Goal: Task Accomplishment & Management: Manage account settings

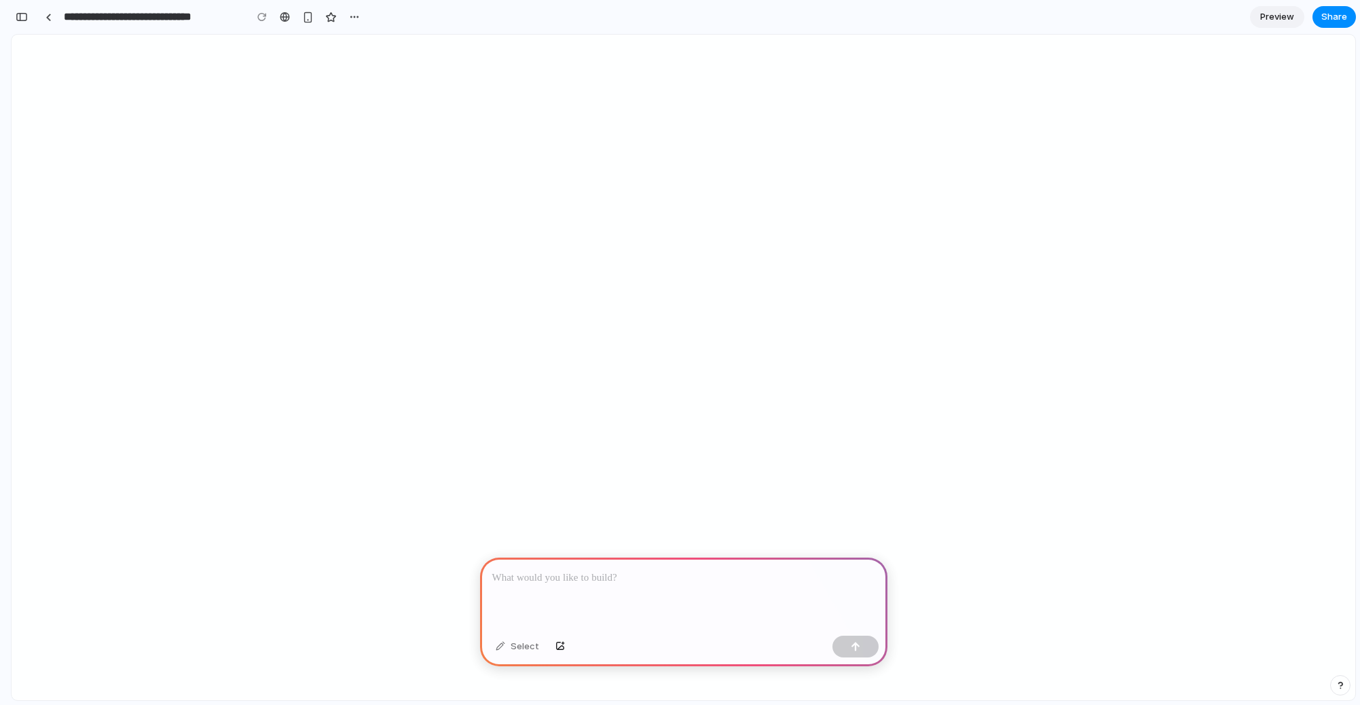
click at [653, 592] on div at bounding box center [683, 594] width 407 height 73
click at [641, 574] on p at bounding box center [683, 578] width 383 height 16
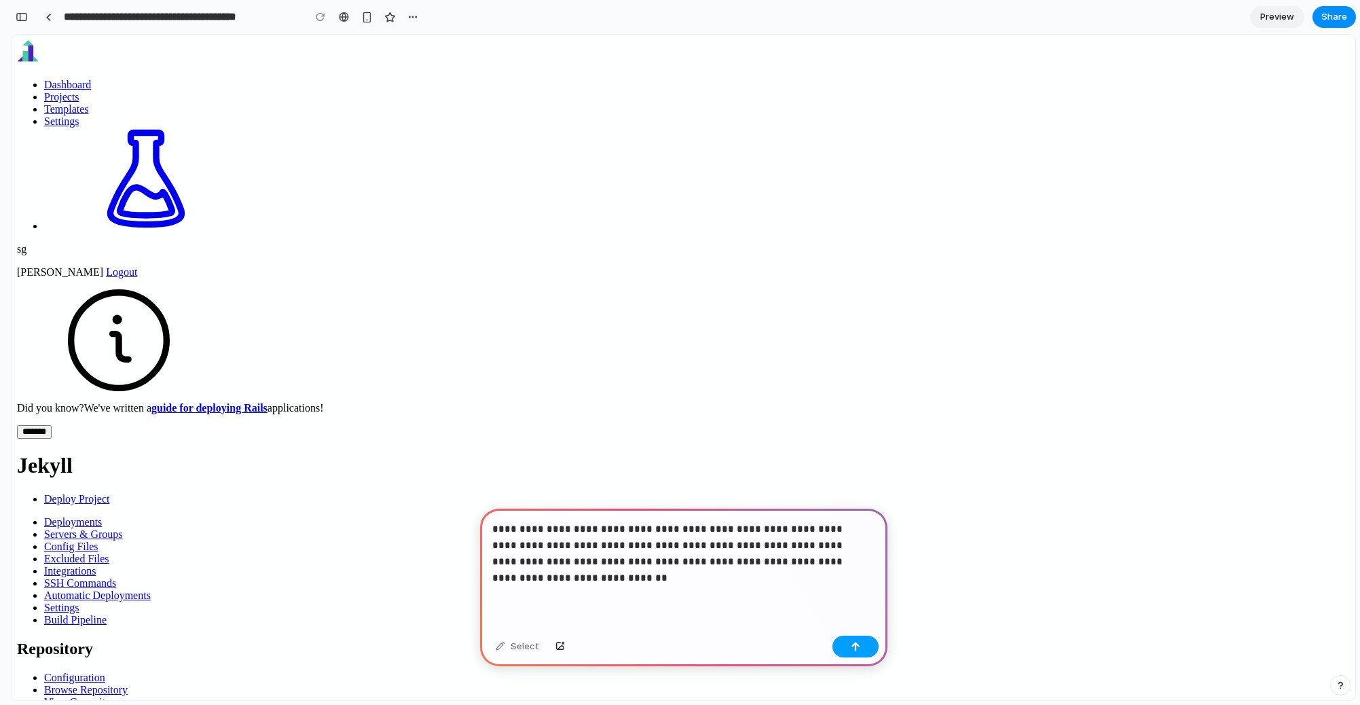
click at [847, 649] on button "button" at bounding box center [856, 647] width 46 height 22
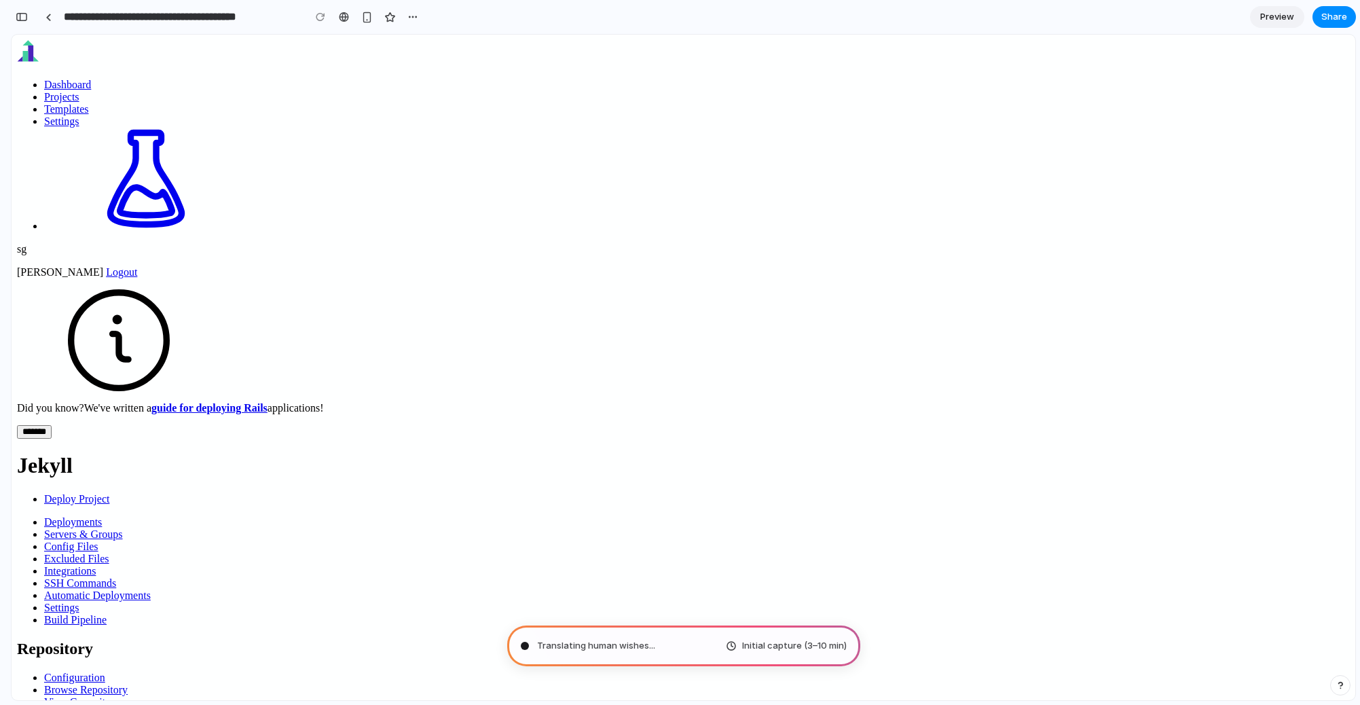
type input "**********"
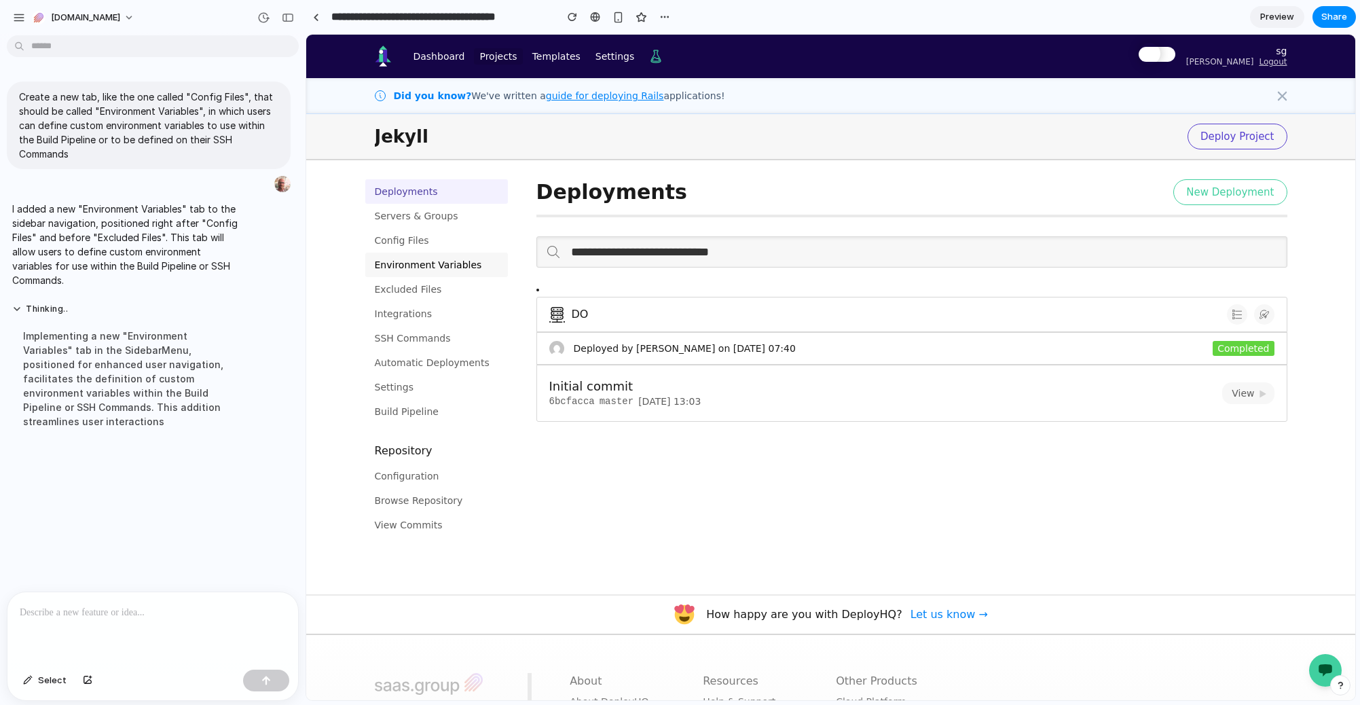
click at [433, 266] on link "Environment Variables" at bounding box center [436, 265] width 143 height 24
click at [435, 265] on link "Environment Variables" at bounding box center [436, 265] width 143 height 24
click at [399, 264] on link "Environment Variables" at bounding box center [436, 265] width 143 height 24
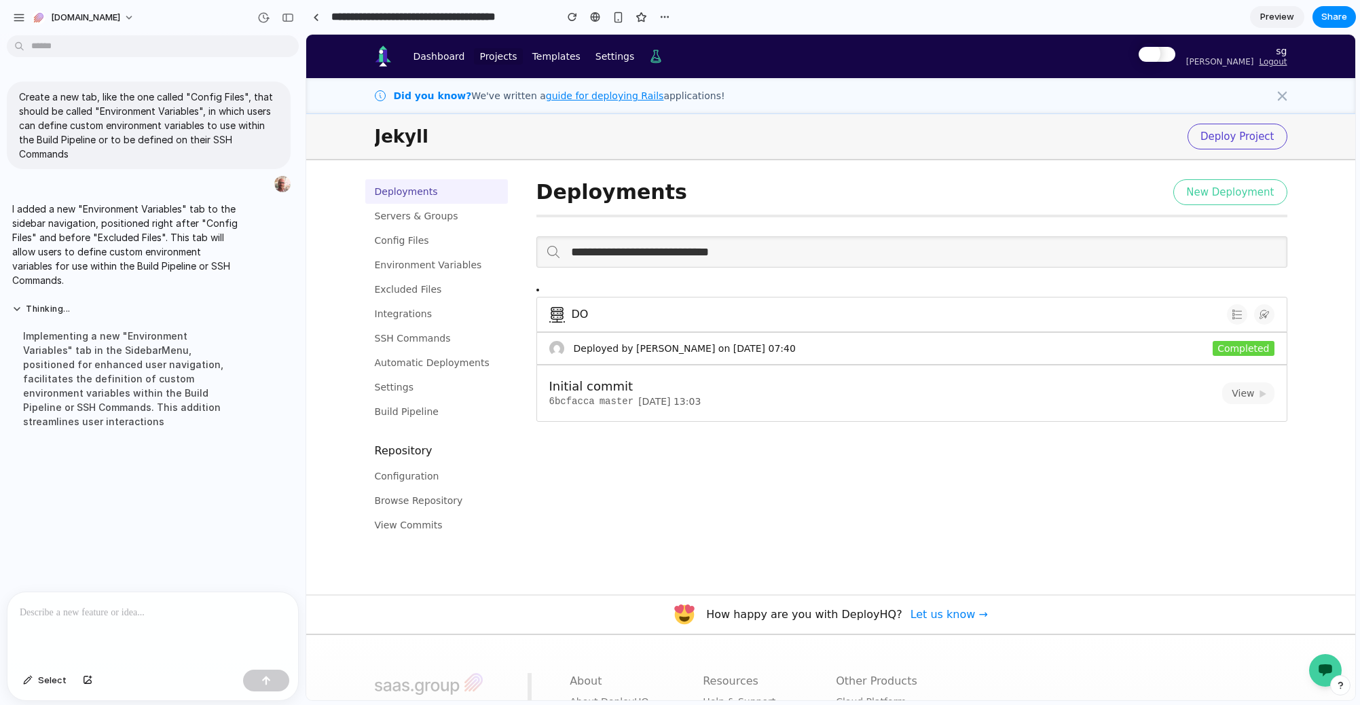
click at [537, 302] on li "DO Previous Deployments Deploy to this server Deployed by Facundo Farias on 13 …" at bounding box center [912, 352] width 751 height 140
click at [537, 304] on li "DO Previous Deployments Deploy to this server Deployed by Facundo Farias on 13 …" at bounding box center [912, 352] width 751 height 140
click at [537, 305] on li "DO Previous Deployments Deploy to this server Deployed by Facundo Farias on 13 …" at bounding box center [912, 352] width 751 height 140
click at [434, 237] on link "Config Files" at bounding box center [436, 240] width 143 height 24
click at [419, 244] on link "Config Files" at bounding box center [436, 240] width 143 height 24
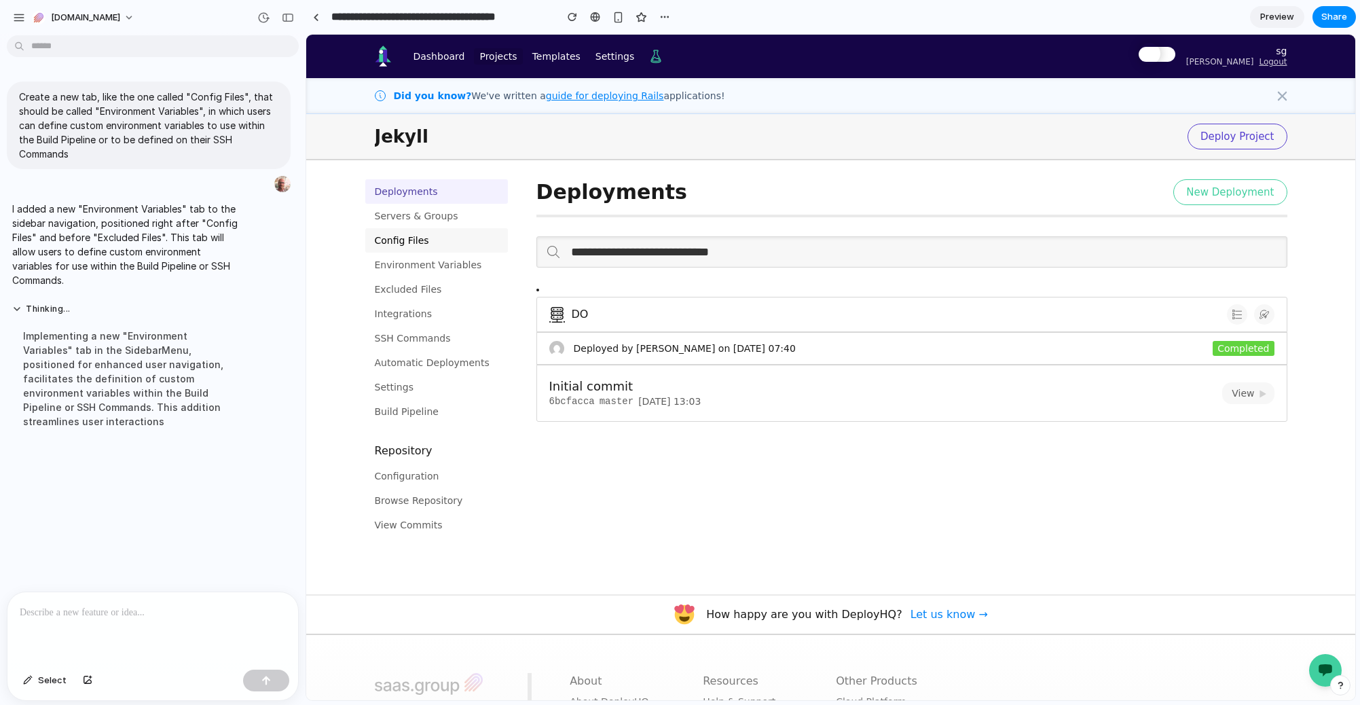
click at [419, 243] on link "Config Files" at bounding box center [436, 240] width 143 height 24
click at [425, 274] on link "Environment Variables" at bounding box center [436, 265] width 143 height 24
click at [397, 264] on link "Environment Variables" at bounding box center [436, 265] width 143 height 24
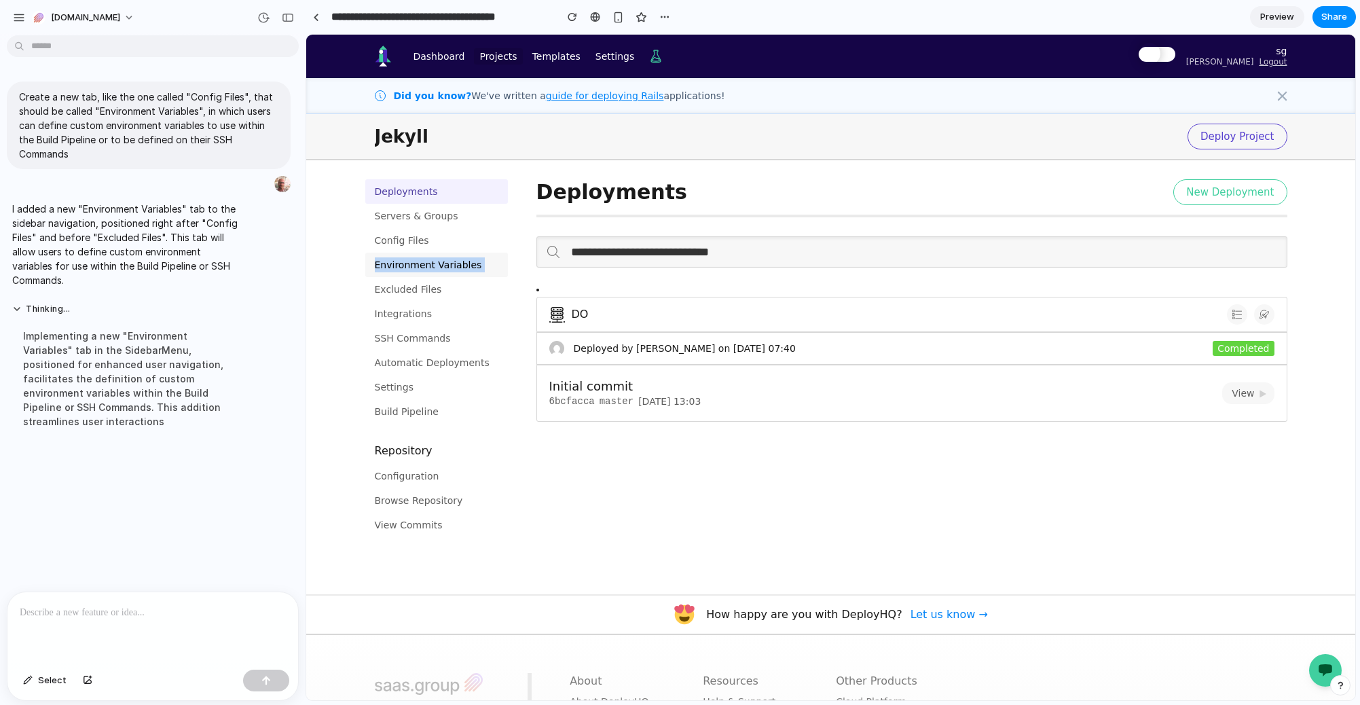
click at [397, 264] on link "Environment Variables" at bounding box center [436, 265] width 143 height 24
click at [401, 263] on link "Environment Variables" at bounding box center [436, 265] width 143 height 24
click at [441, 264] on link "Environment Variables" at bounding box center [436, 265] width 143 height 24
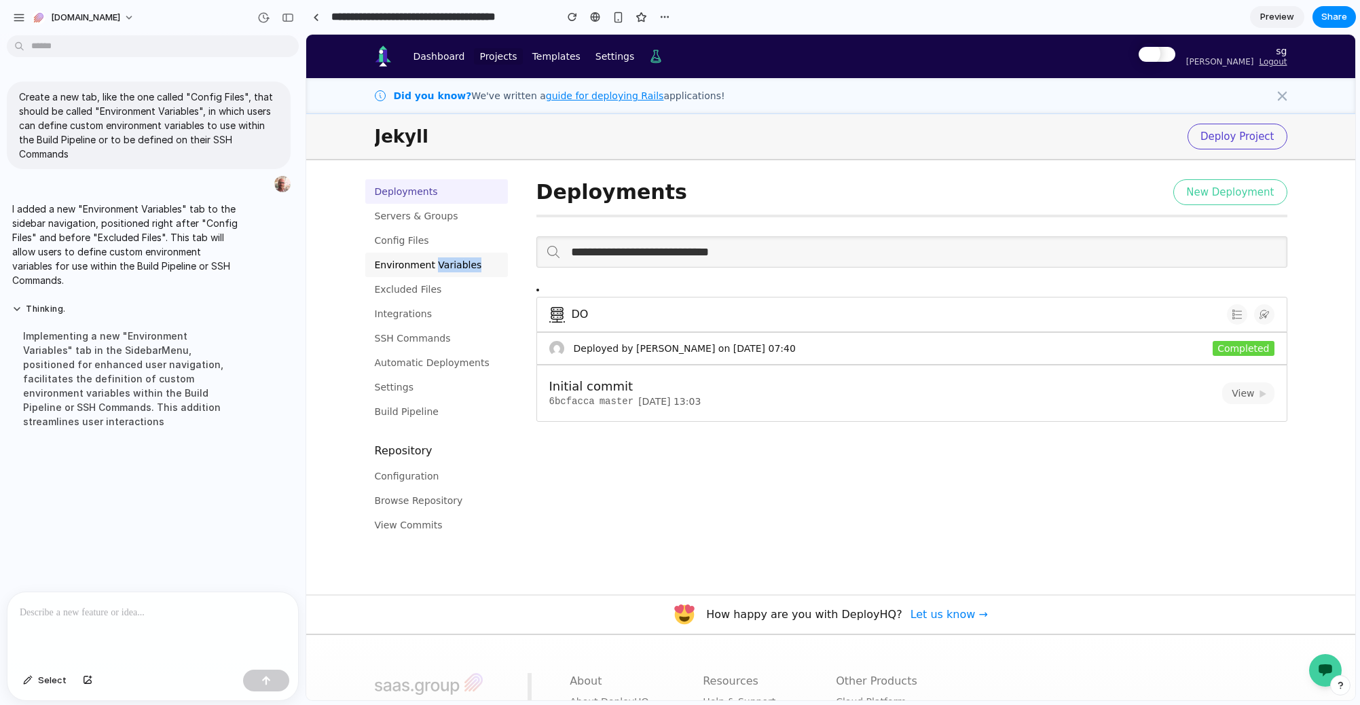
click at [431, 271] on link "Environment Variables" at bounding box center [436, 265] width 143 height 24
click at [431, 270] on link "Environment Variables" at bounding box center [436, 265] width 143 height 24
click at [125, 612] on p at bounding box center [153, 612] width 266 height 16
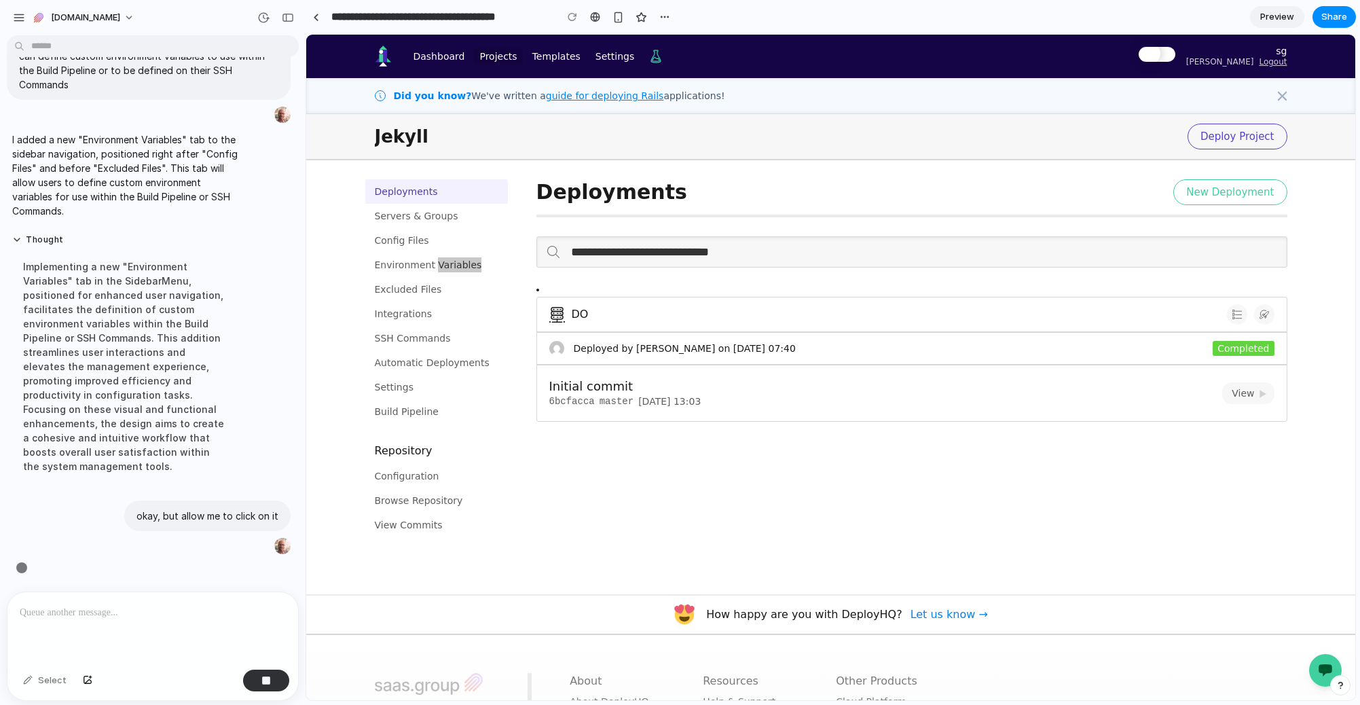
scroll to position [75, 0]
click at [446, 253] on link "Environment Variables" at bounding box center [436, 265] width 143 height 24
click at [432, 261] on link "Environment Variables" at bounding box center [436, 265] width 143 height 24
click at [437, 270] on link "Environment Variables" at bounding box center [436, 265] width 143 height 24
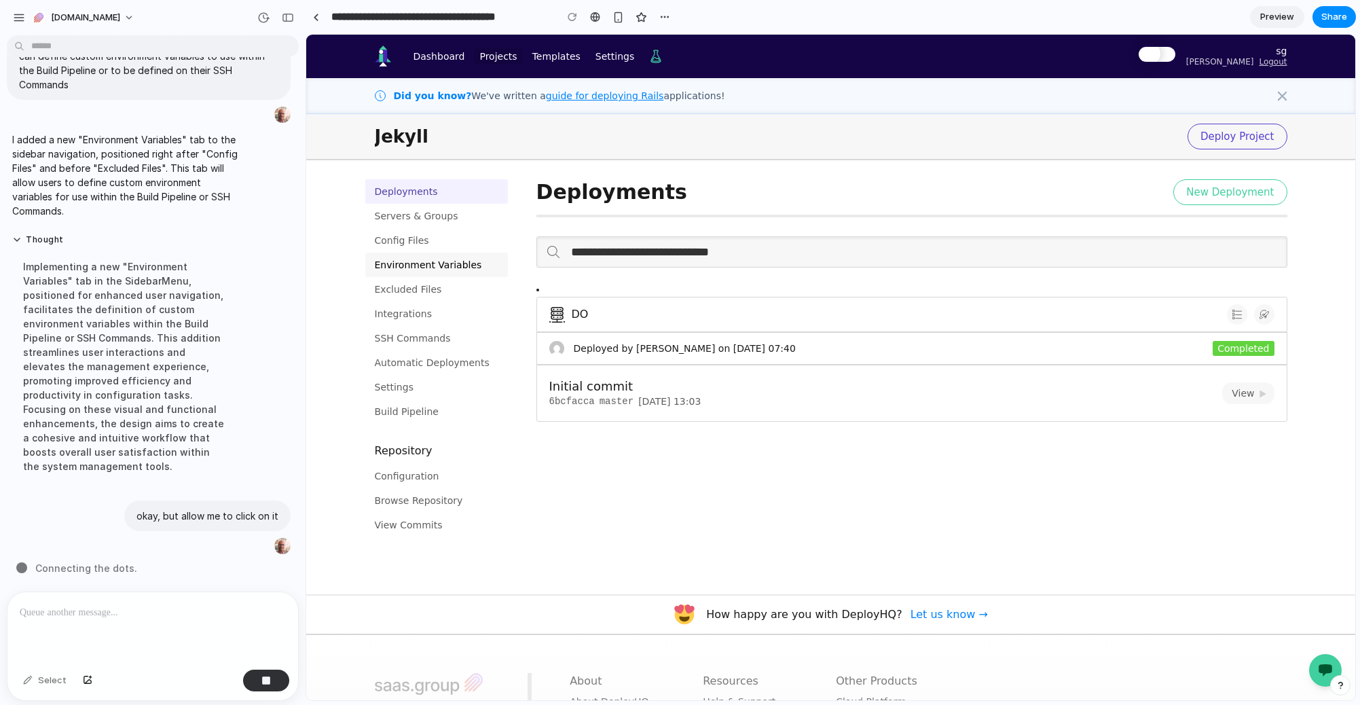
click at [385, 269] on link "Environment Variables" at bounding box center [436, 265] width 143 height 24
click at [353, 266] on div "Deployments Servers & Groups Config Files Environment Variables Excluded Files …" at bounding box center [831, 358] width 978 height 358
click at [405, 265] on link "Environment Variables" at bounding box center [436, 265] width 143 height 24
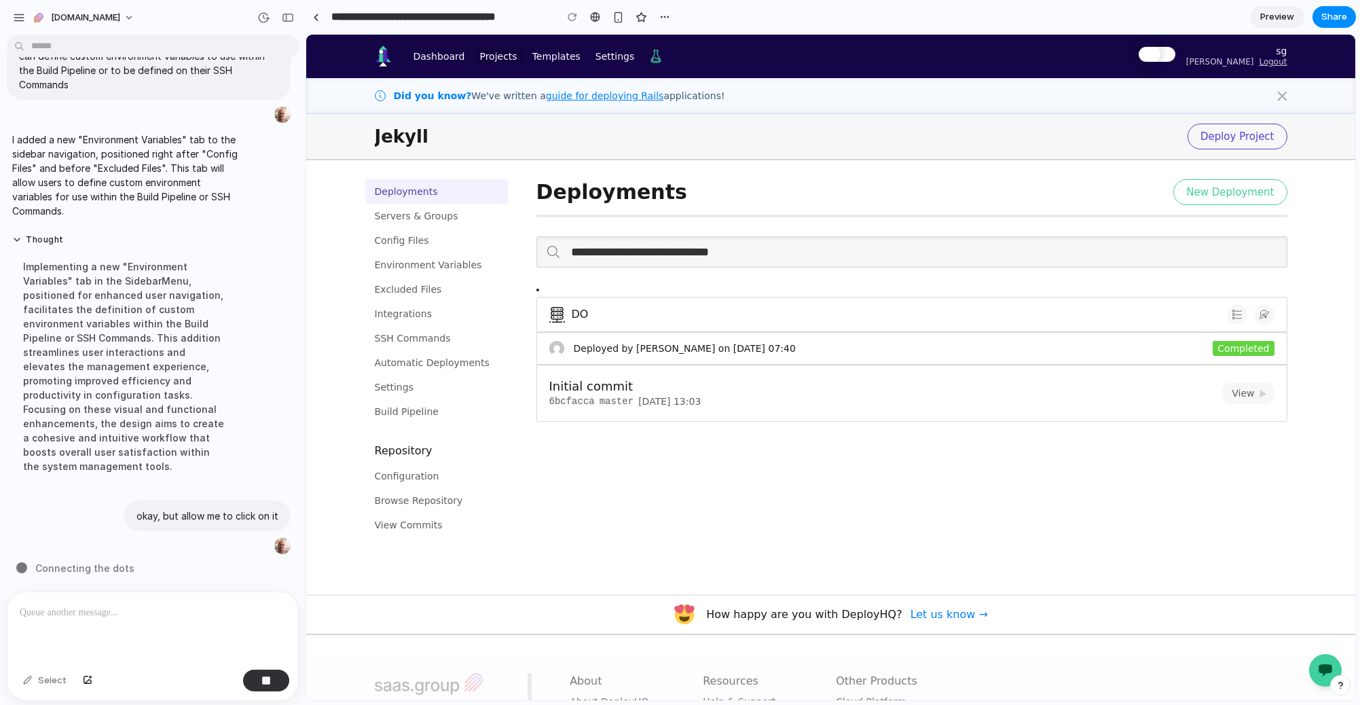
click at [333, 271] on div "Deployments Servers & Groups Config Files Environment Variables Excluded Files …" at bounding box center [830, 377] width 1049 height 434
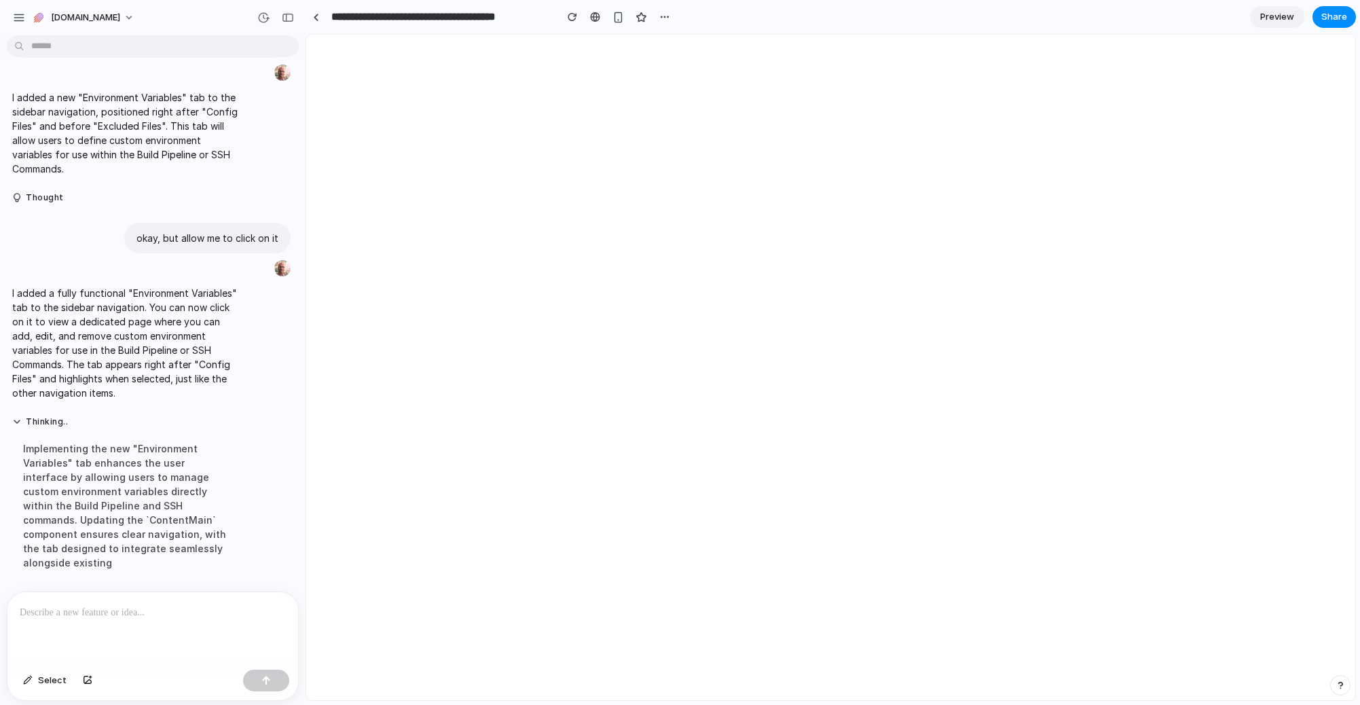
scroll to position [0, 0]
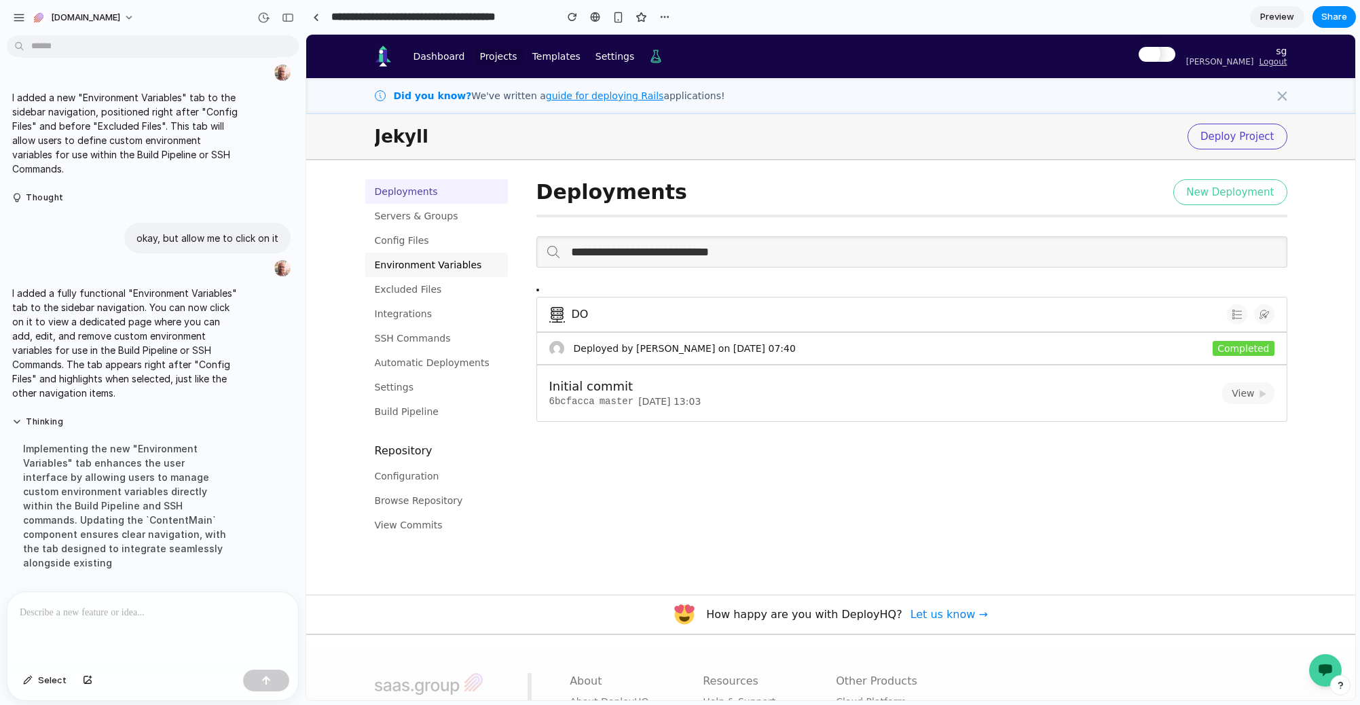
click at [453, 265] on link "Environment Variables" at bounding box center [436, 265] width 143 height 24
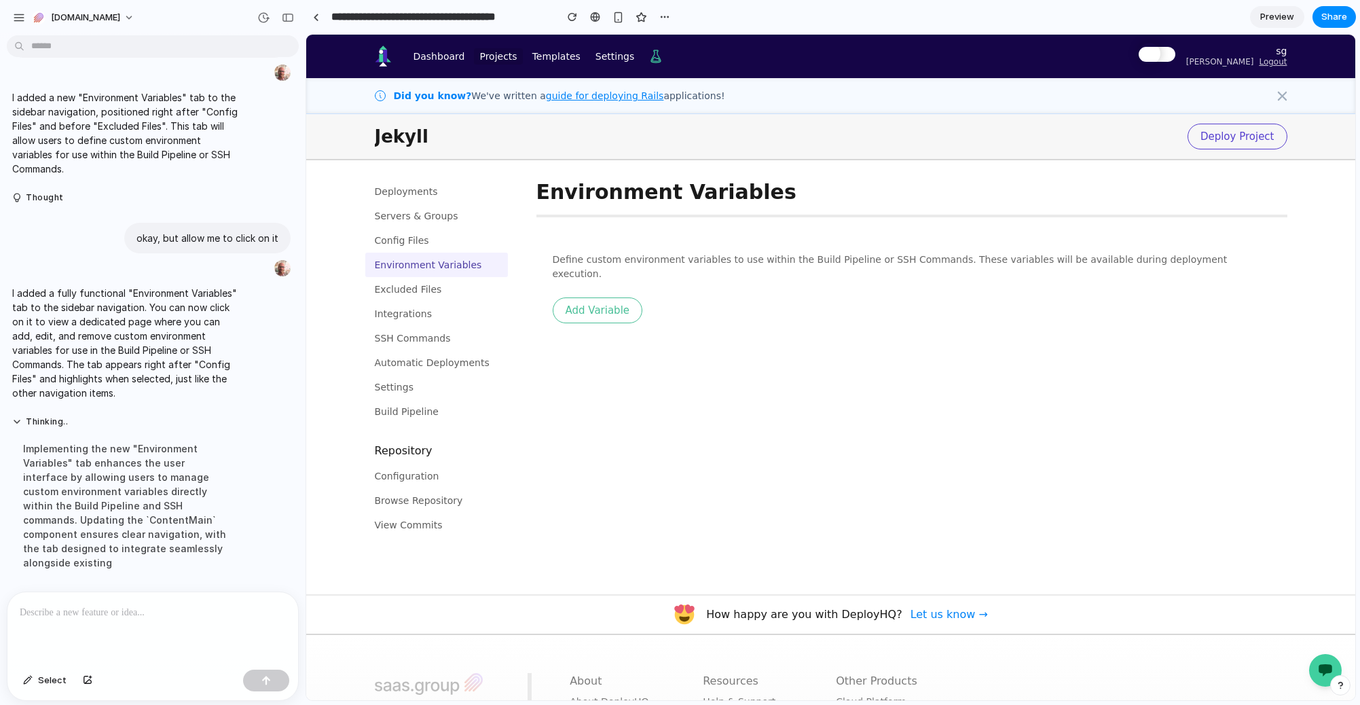
click at [598, 300] on button "Add Variable" at bounding box center [598, 310] width 90 height 26
click at [594, 345] on button "Add Variable" at bounding box center [598, 354] width 90 height 26
click at [600, 376] on button "Add Variable" at bounding box center [598, 389] width 90 height 26
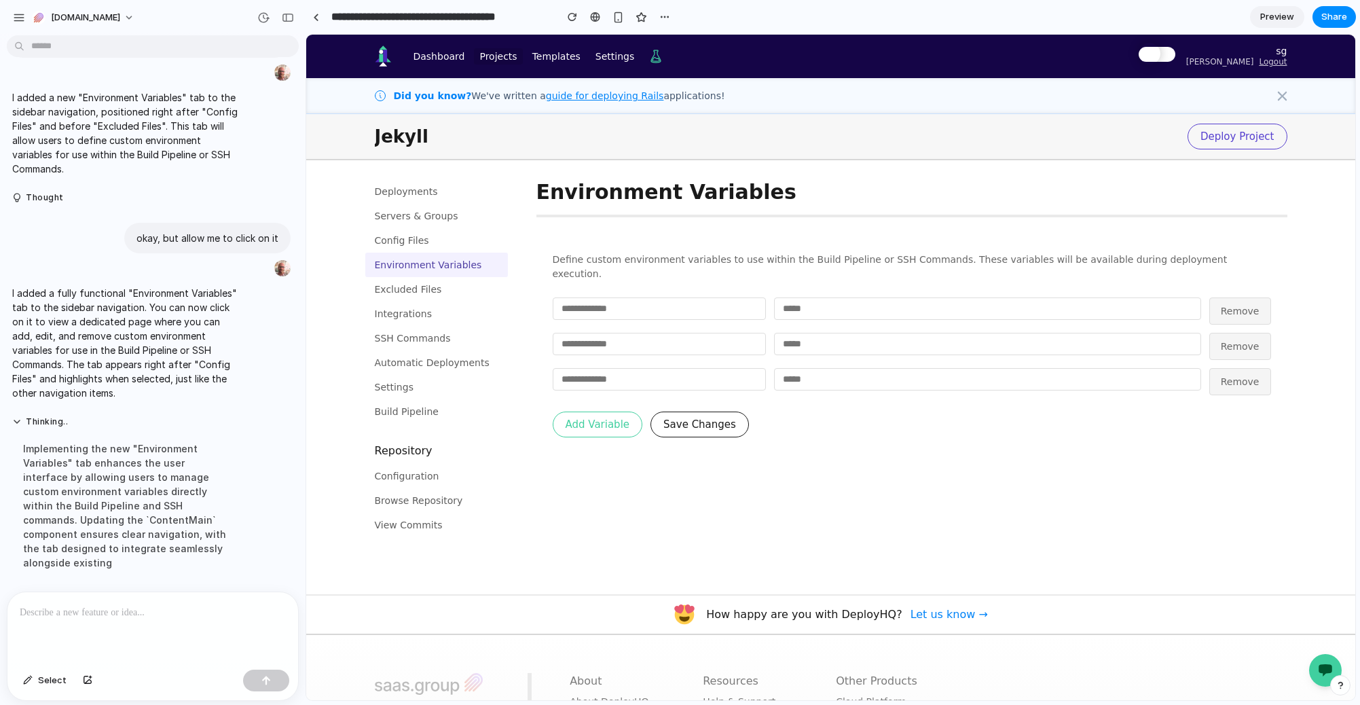
click at [624, 303] on input "text" at bounding box center [659, 308] width 213 height 22
type input "****"
click at [826, 297] on input "text" at bounding box center [987, 308] width 427 height 22
type input "*********"
click at [700, 297] on input "****" at bounding box center [659, 308] width 213 height 22
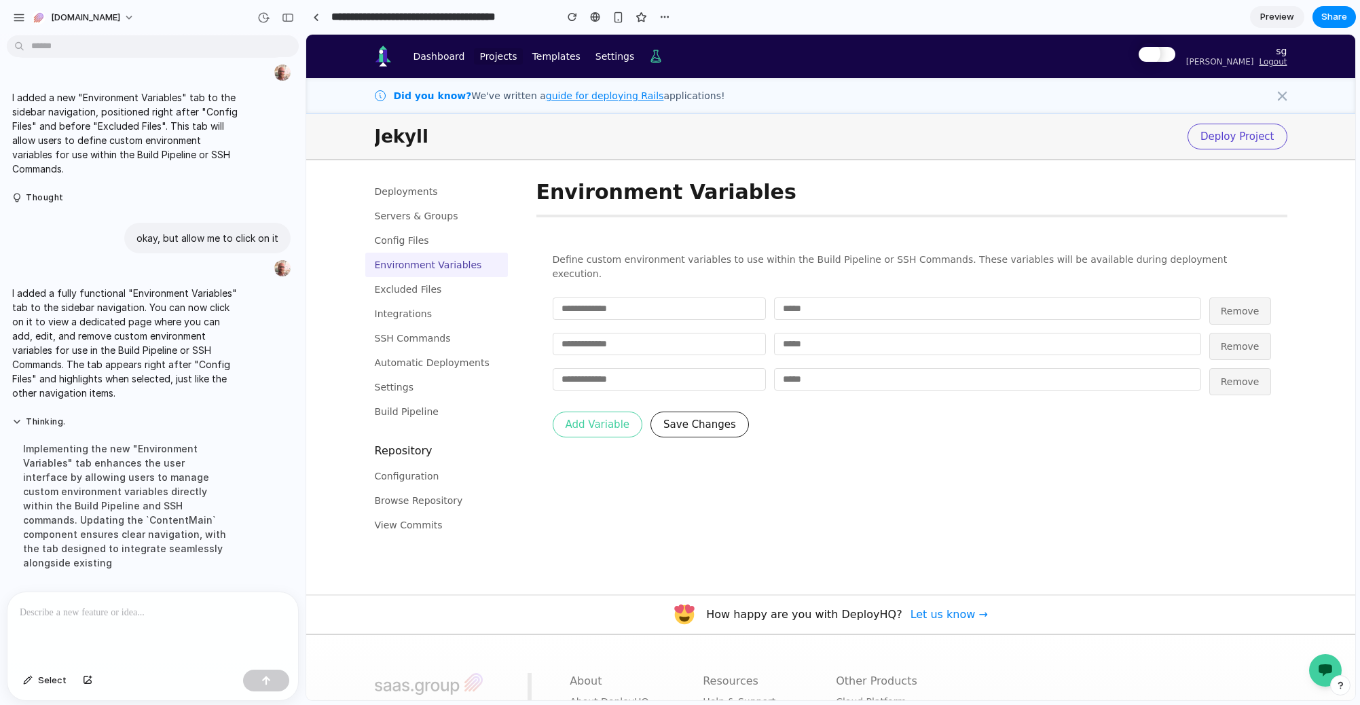
click at [859, 393] on div "Define custom environment variables to use within the Build Pipeline or SSH Com…" at bounding box center [912, 344] width 751 height 217
